Goal: Task Accomplishment & Management: Manage account settings

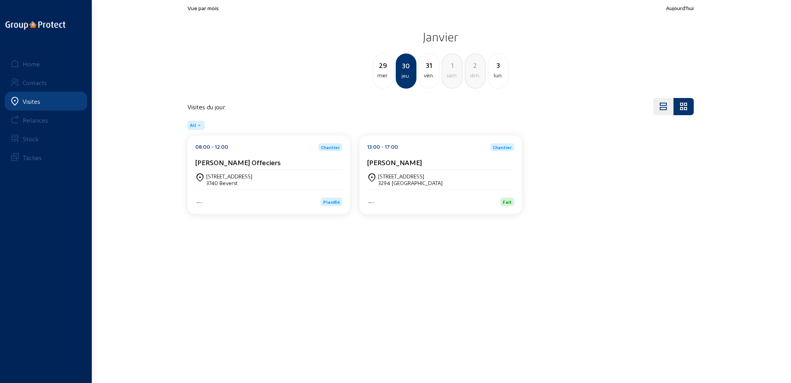
click at [32, 101] on div "Visites" at bounding box center [32, 101] width 18 height 7
click at [29, 65] on div "Home" at bounding box center [31, 63] width 17 height 7
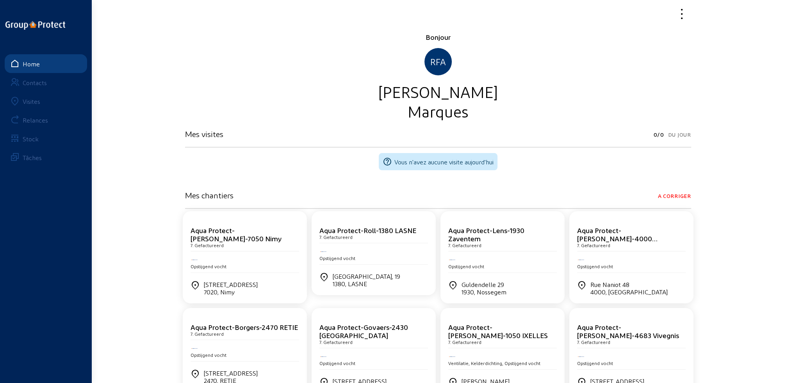
click at [31, 105] on div "Visites" at bounding box center [32, 101] width 18 height 7
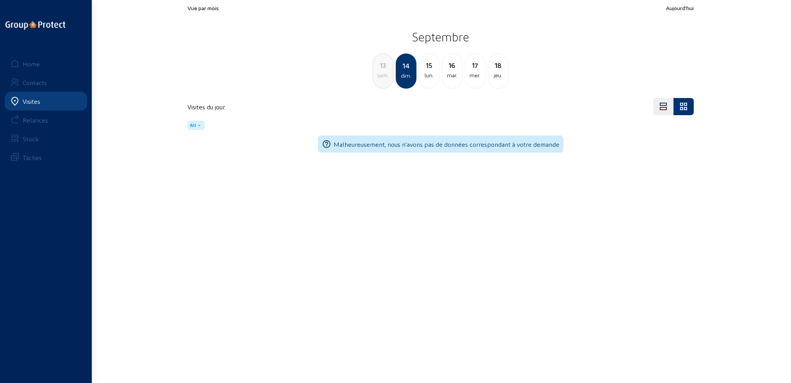
click at [428, 77] on div "lun." at bounding box center [429, 75] width 20 height 9
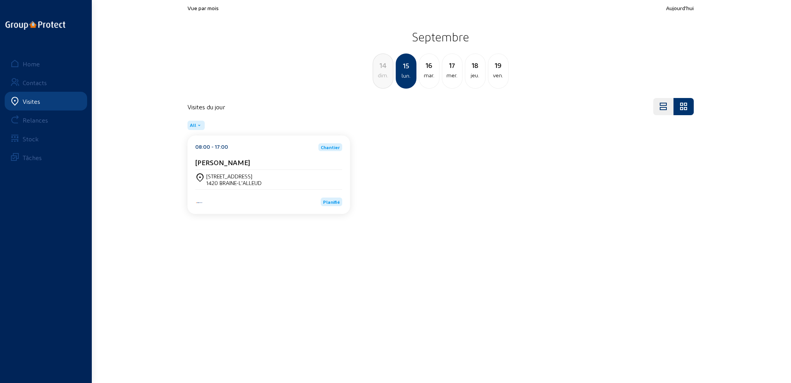
click at [250, 159] on cam-card-title "[PERSON_NAME]" at bounding box center [222, 162] width 55 height 8
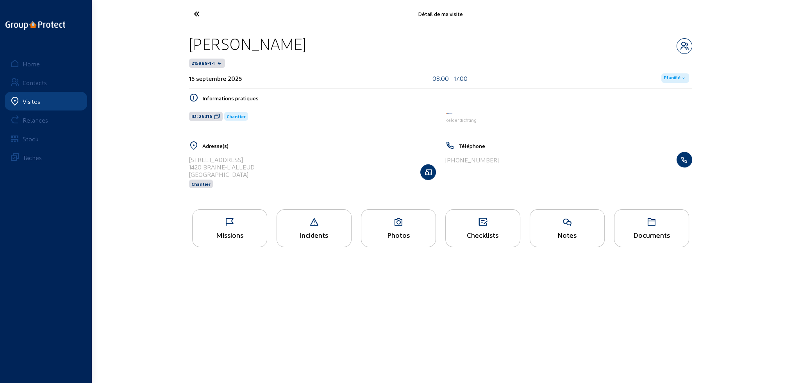
click at [392, 229] on div "Photos" at bounding box center [398, 228] width 75 height 38
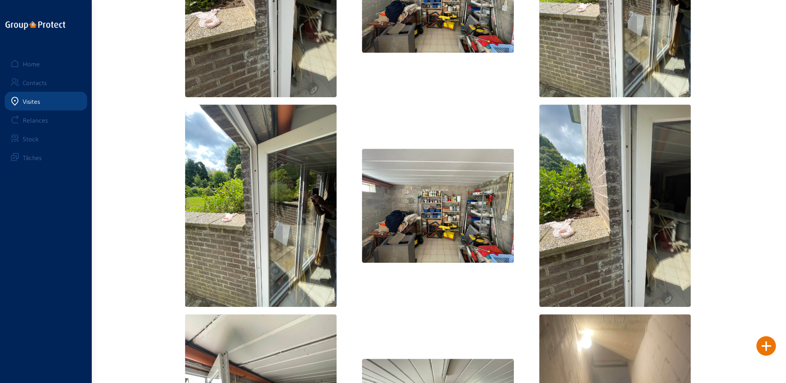
scroll to position [513, 0]
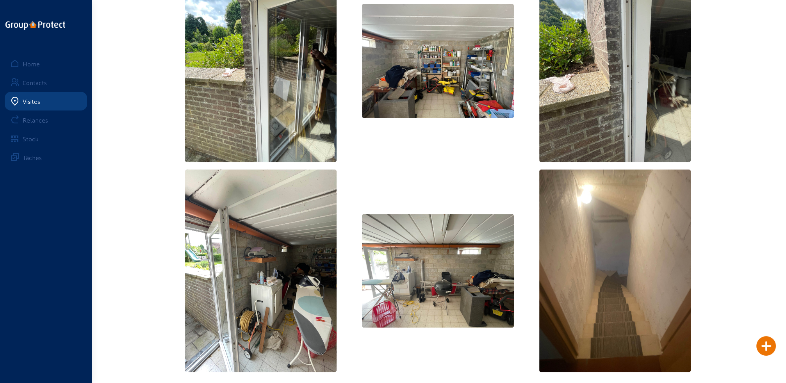
click at [438, 273] on img at bounding box center [438, 271] width 152 height 114
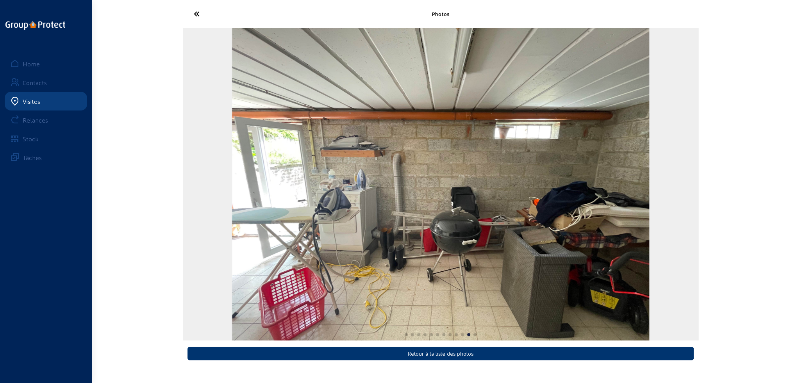
click at [572, 244] on img "11 / 12" at bounding box center [440, 184] width 417 height 313
click at [196, 13] on icon at bounding box center [226, 14] width 72 height 14
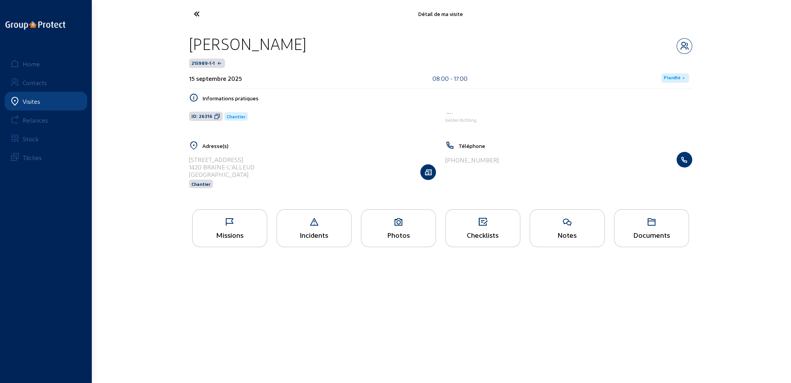
click at [386, 227] on icon at bounding box center [398, 222] width 74 height 9
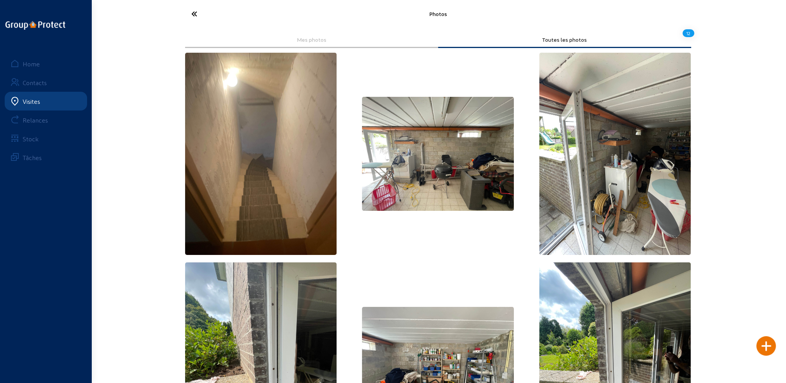
scroll to position [52, 0]
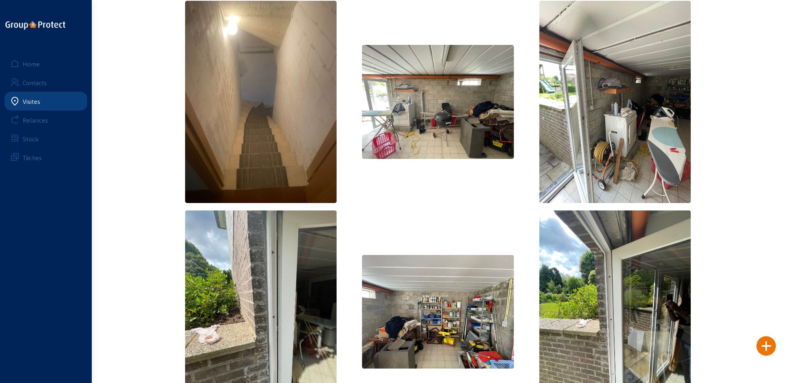
click at [411, 325] on img at bounding box center [438, 312] width 152 height 114
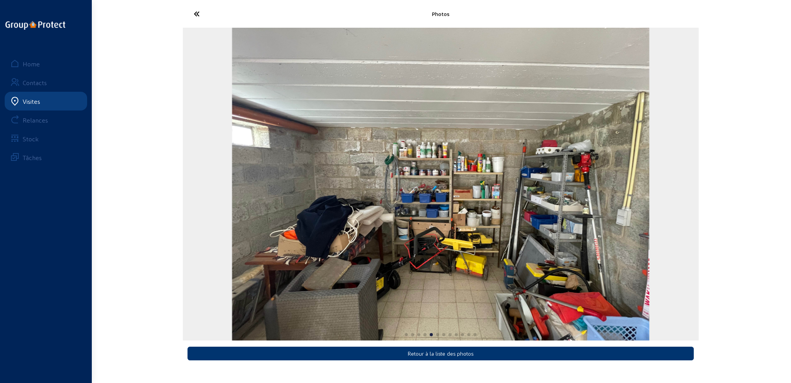
click at [411, 325] on img "5 / 12" at bounding box center [440, 184] width 417 height 313
click at [200, 15] on icon at bounding box center [226, 14] width 72 height 14
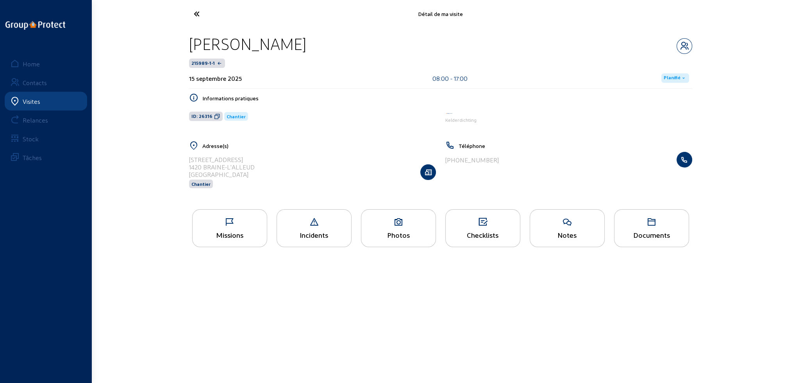
click at [405, 230] on div "Photos" at bounding box center [398, 228] width 75 height 38
